Goal: Information Seeking & Learning: Learn about a topic

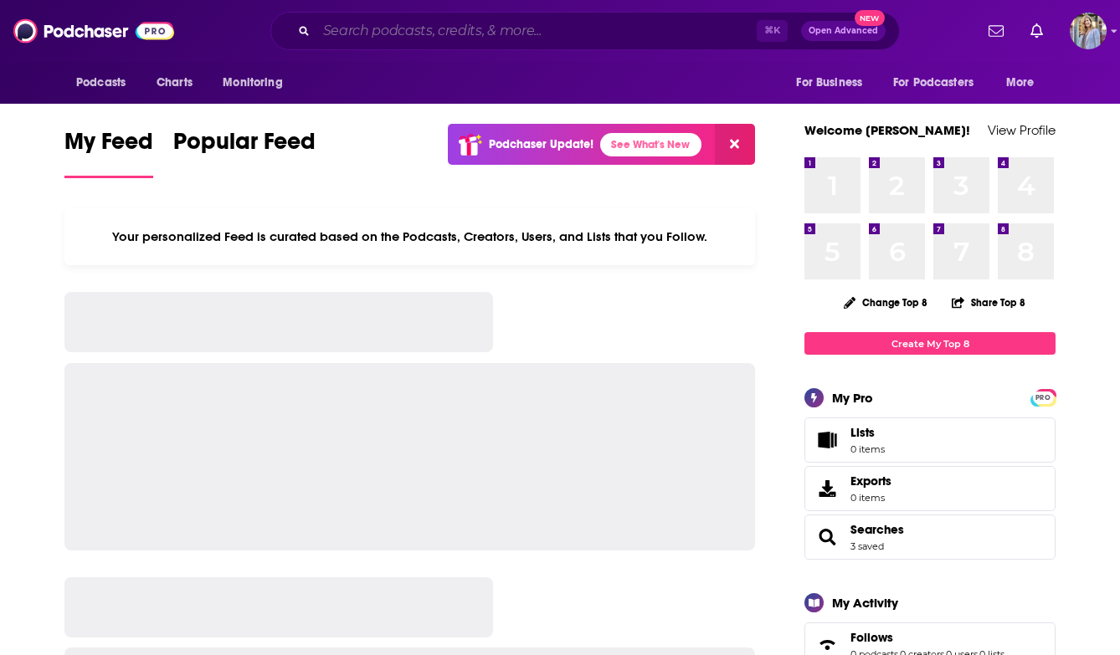
click at [339, 29] on input "Search podcasts, credits, & more..." at bounding box center [536, 31] width 440 height 27
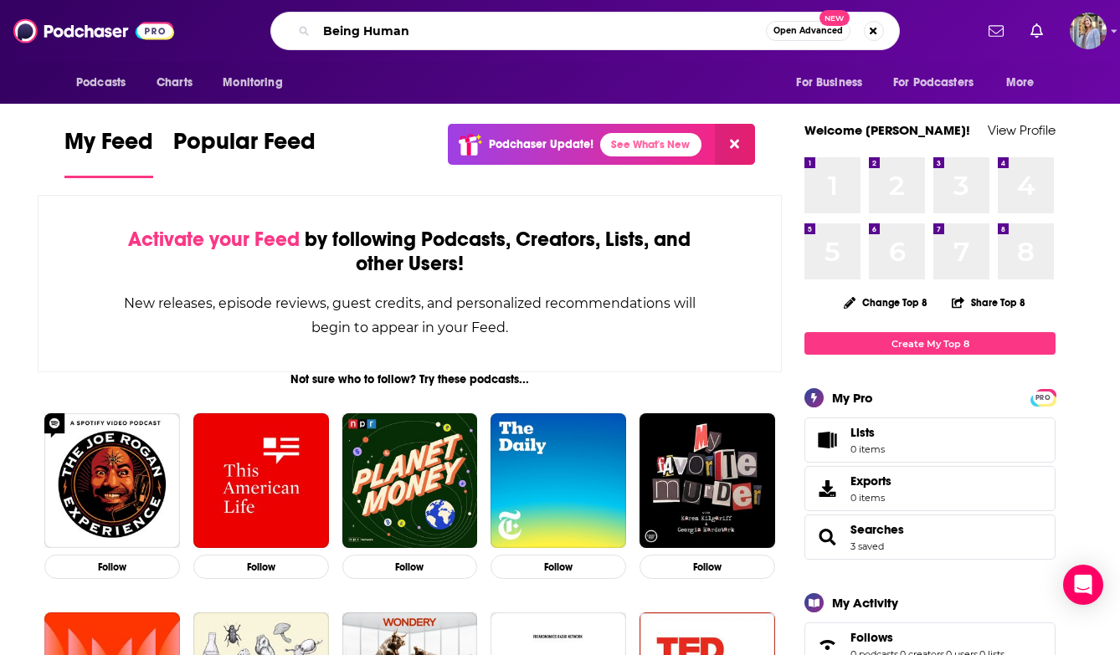
type input "Being Human"
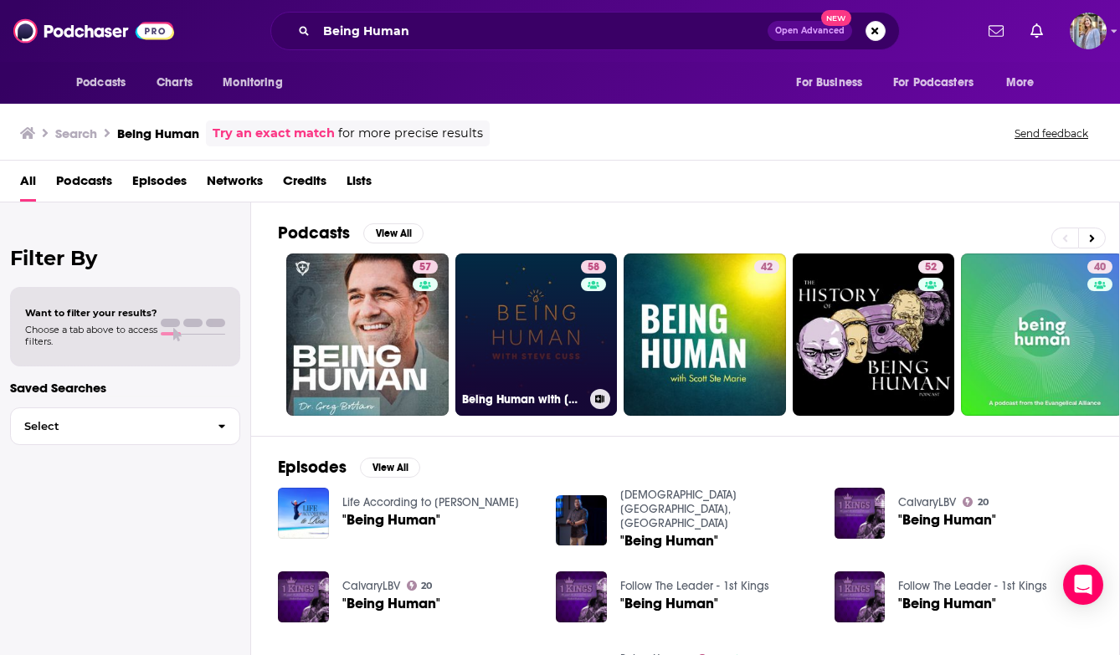
click at [548, 330] on link "58 Being Human with [PERSON_NAME]" at bounding box center [536, 335] width 162 height 162
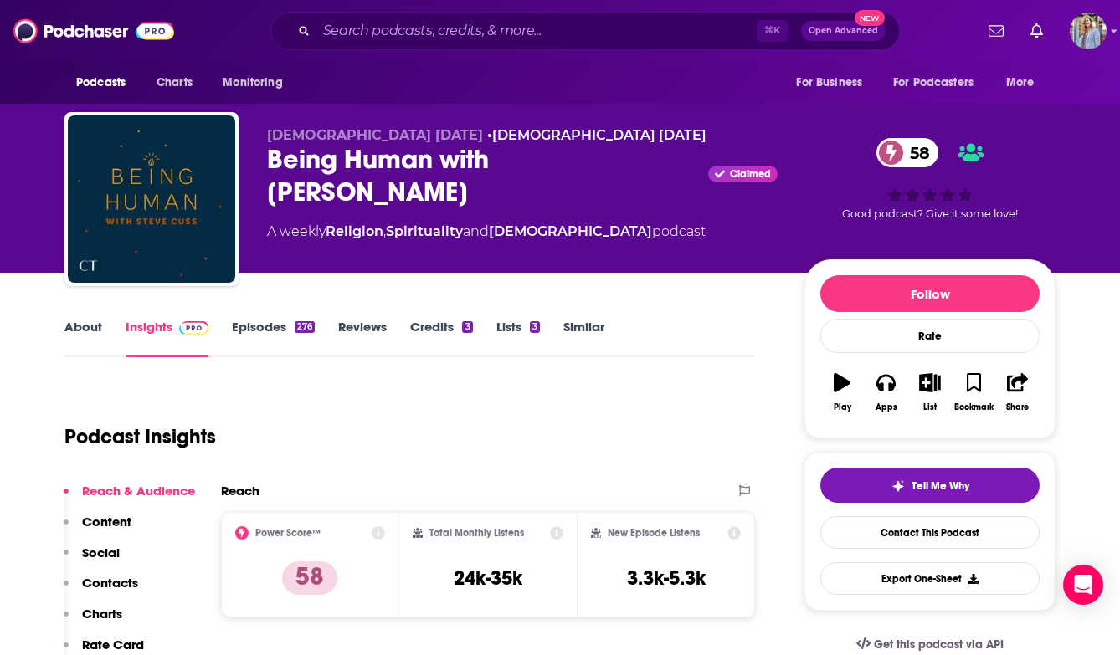
click at [91, 325] on link "About" at bounding box center [83, 338] width 38 height 38
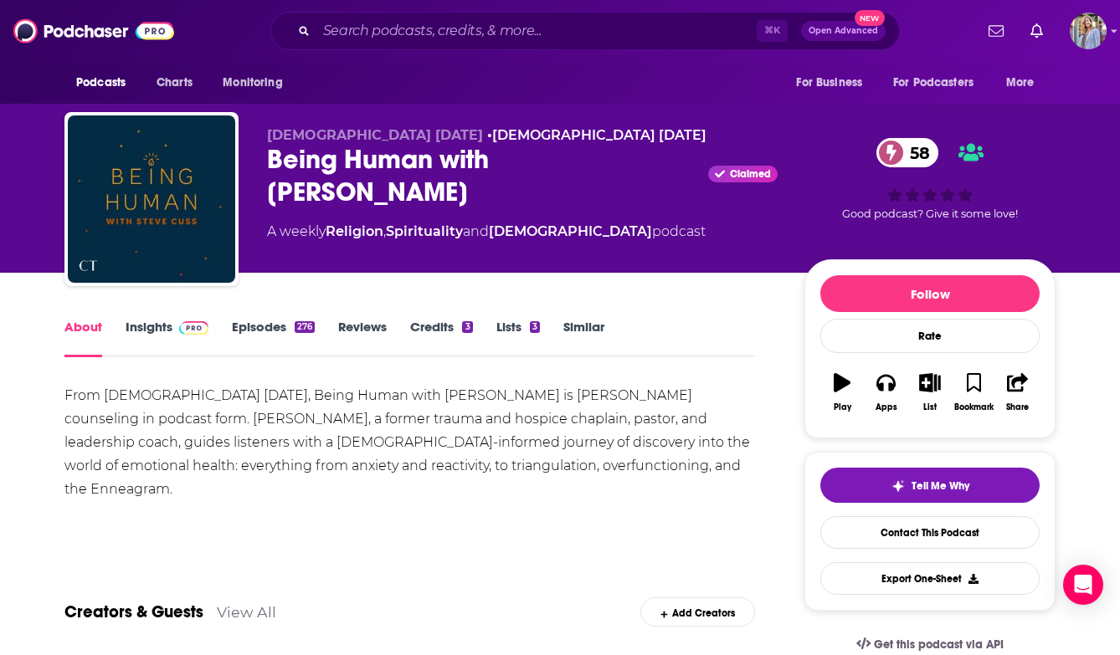
click at [269, 326] on link "Episodes 276" at bounding box center [273, 338] width 83 height 38
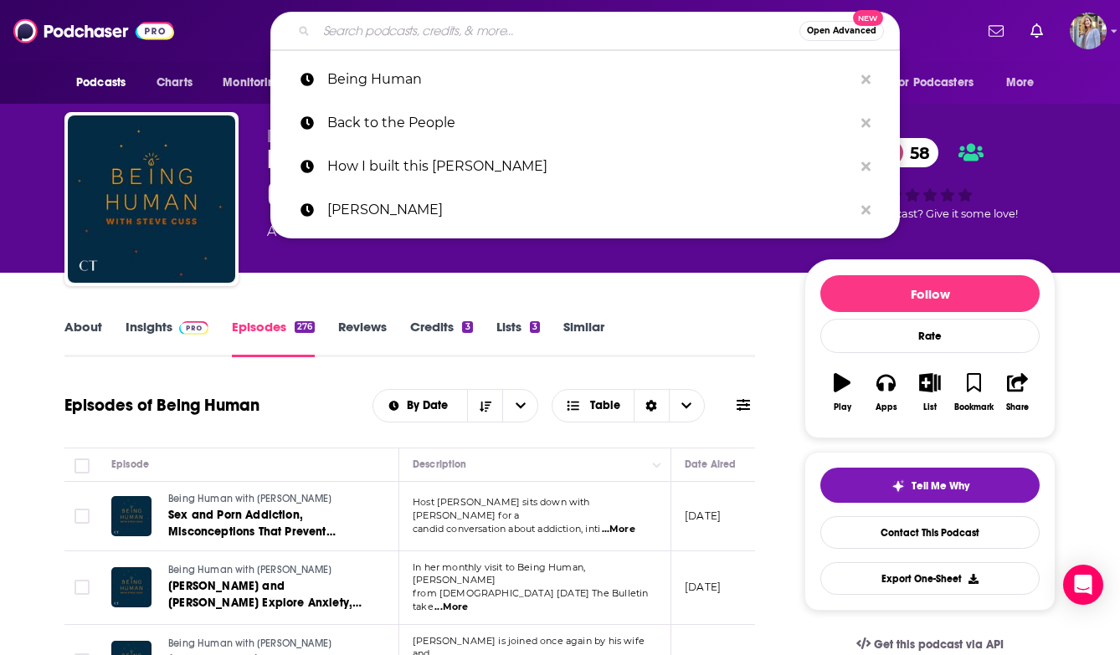
click at [485, 28] on input "Search podcasts, credits, & more..." at bounding box center [557, 31] width 483 height 27
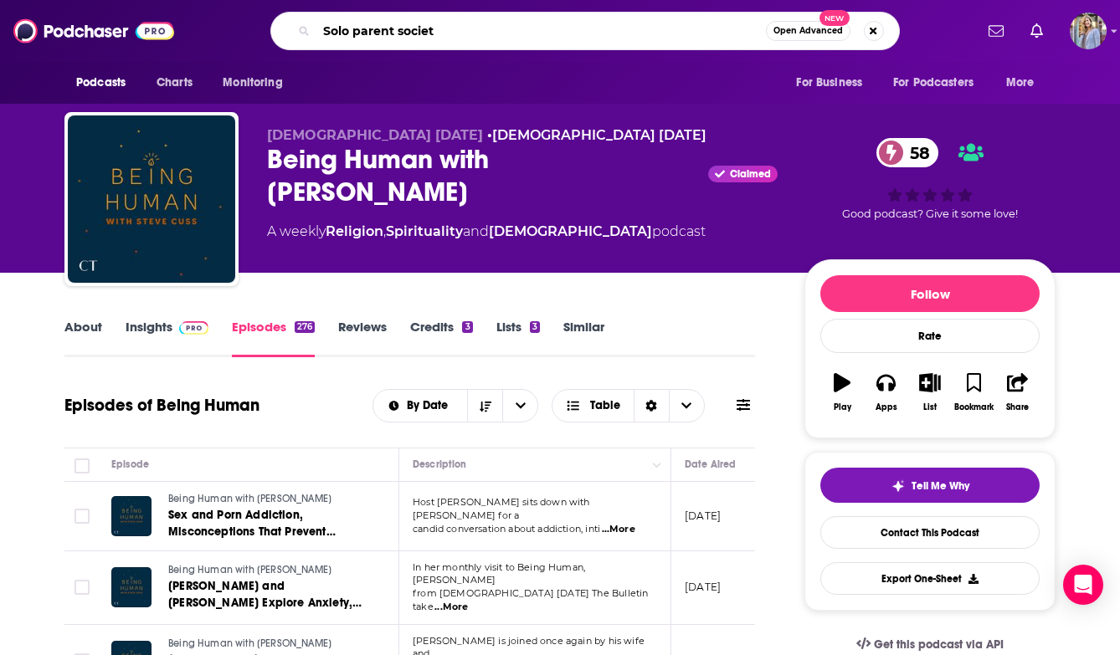
type input "Solo parent society"
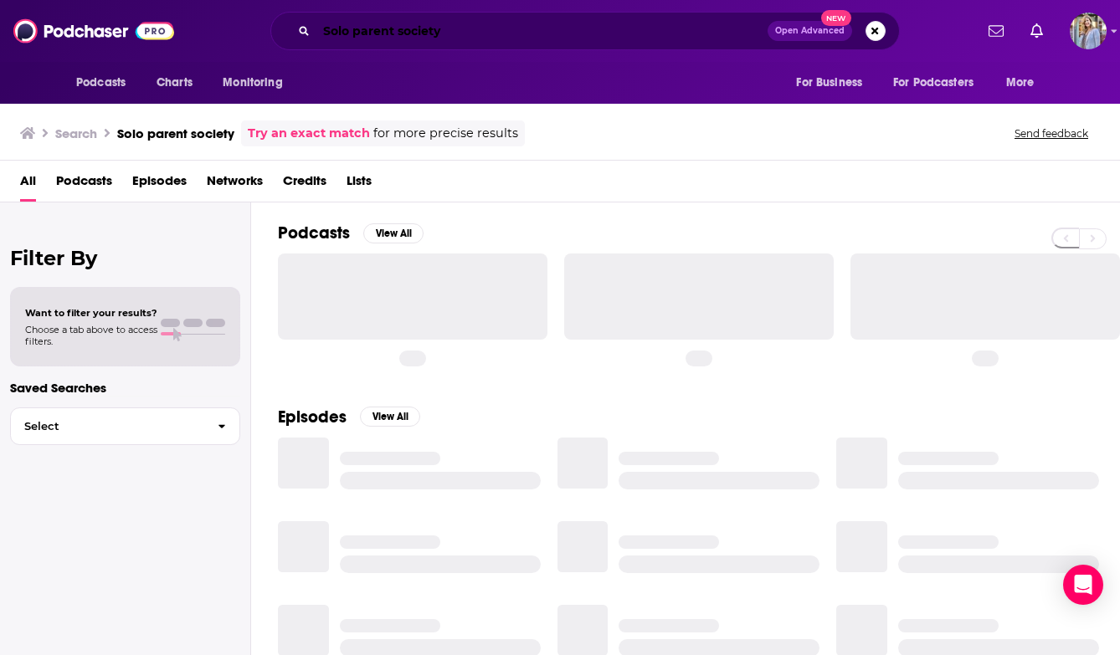
click at [410, 30] on input "Solo parent society" at bounding box center [541, 31] width 451 height 27
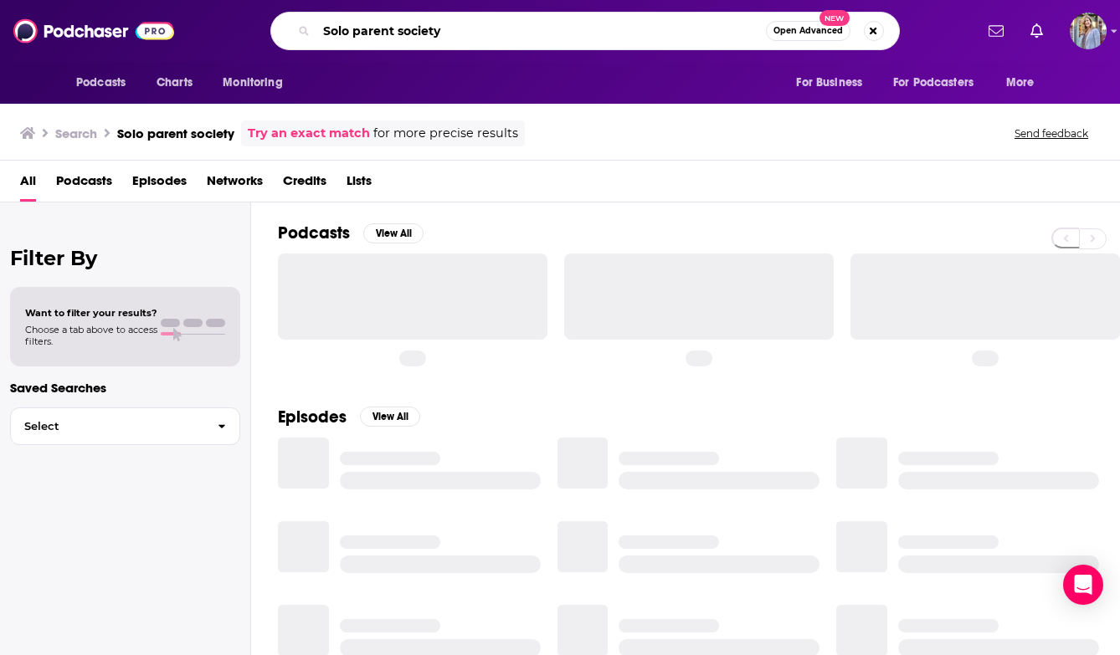
click at [410, 30] on input "Solo parent society" at bounding box center [540, 31] width 449 height 27
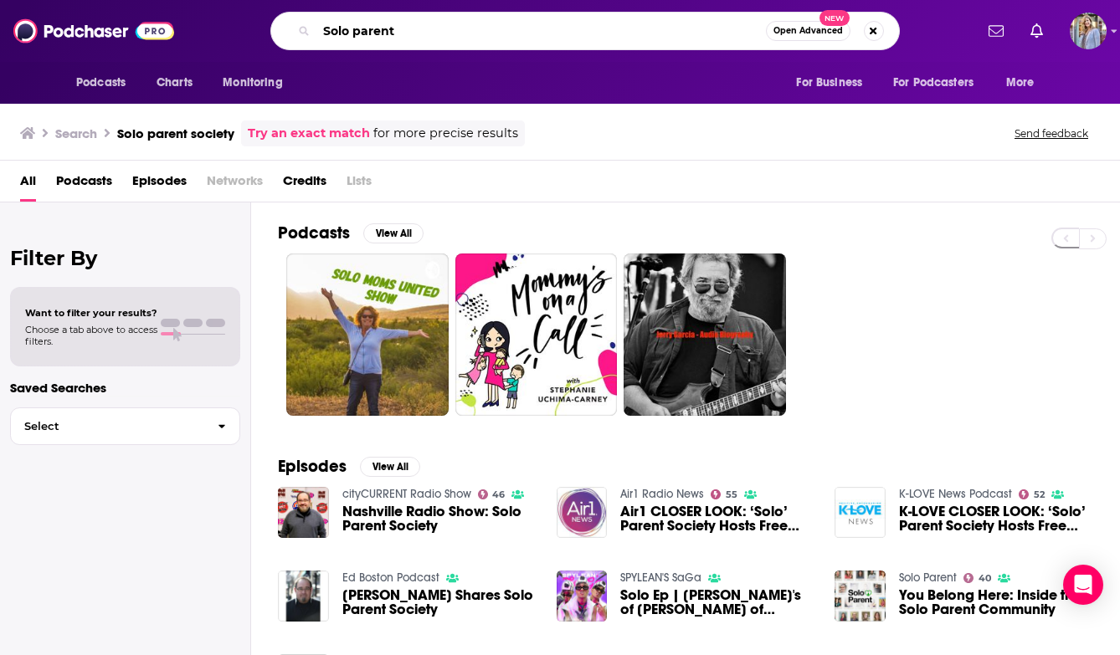
type input "Solo parent"
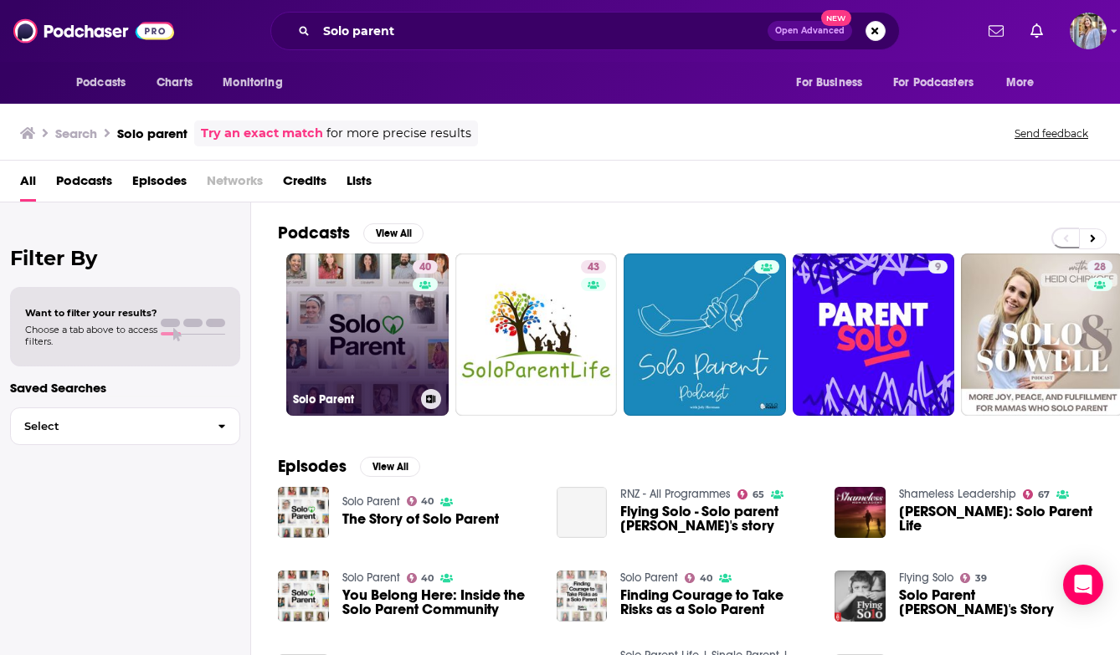
click at [343, 359] on link "40 Solo Parent" at bounding box center [367, 335] width 162 height 162
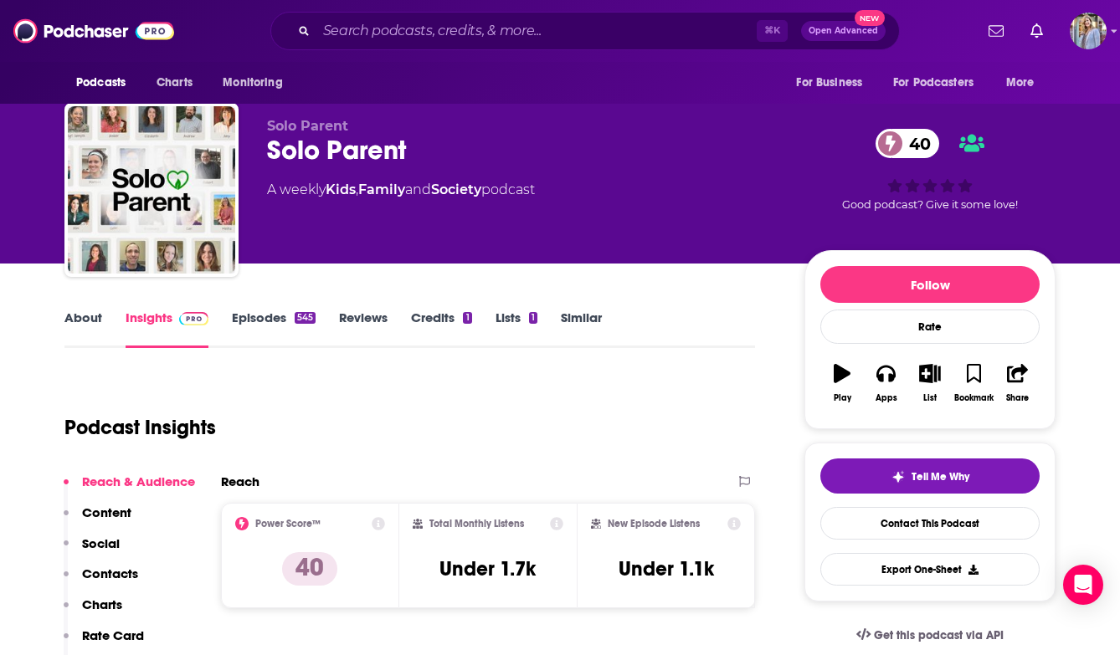
scroll to position [11, 0]
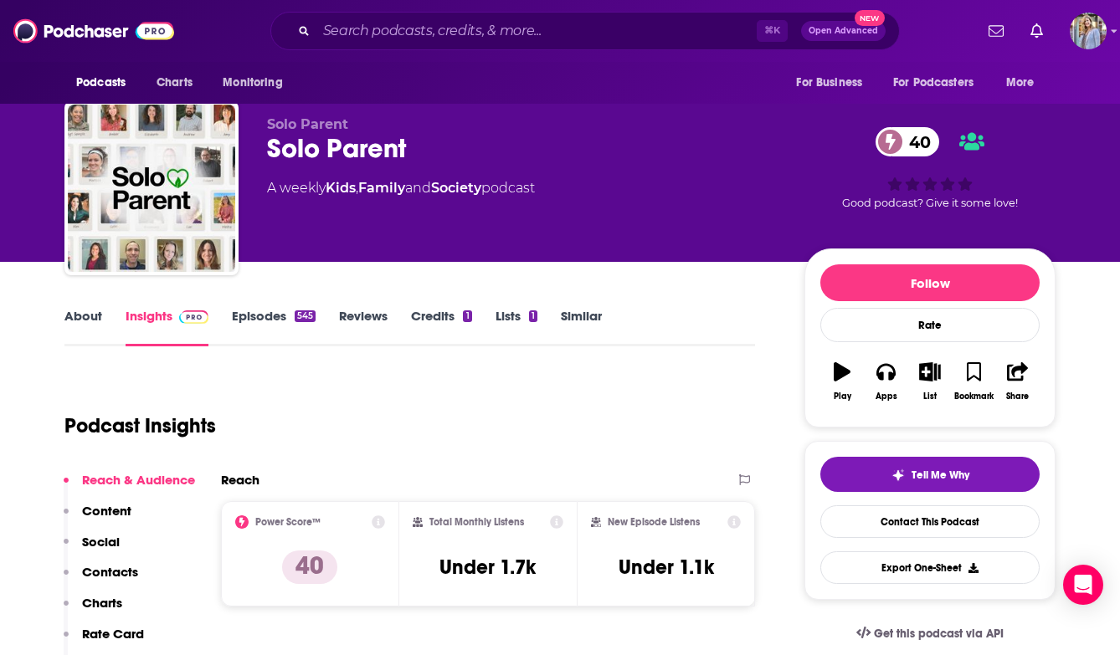
click at [97, 30] on img at bounding box center [93, 31] width 161 height 32
